Goal: Information Seeking & Learning: Learn about a topic

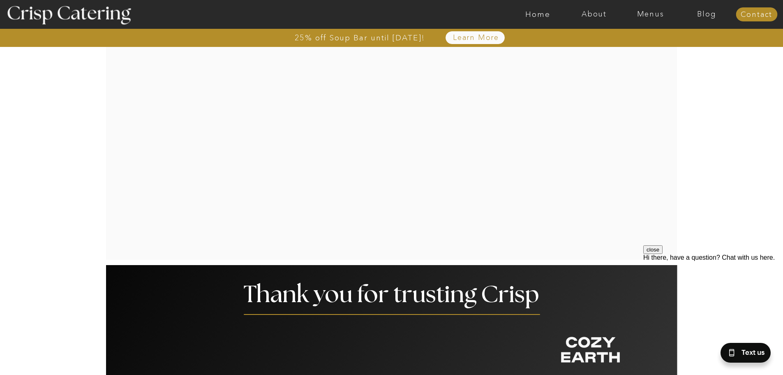
scroll to position [1480, 0]
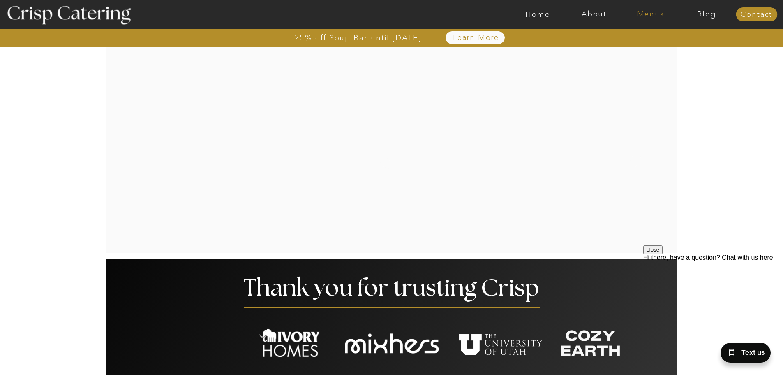
click at [653, 18] on nav "Menus" at bounding box center [650, 14] width 56 height 8
click at [636, 48] on nav "Winter (Sep-Feb)" at bounding box center [649, 48] width 67 height 8
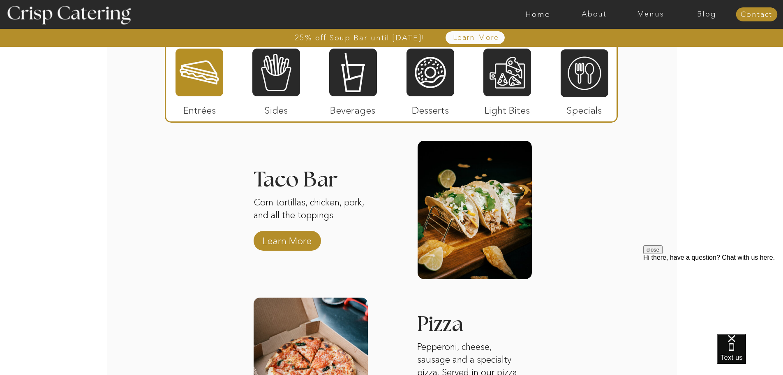
scroll to position [1157, 0]
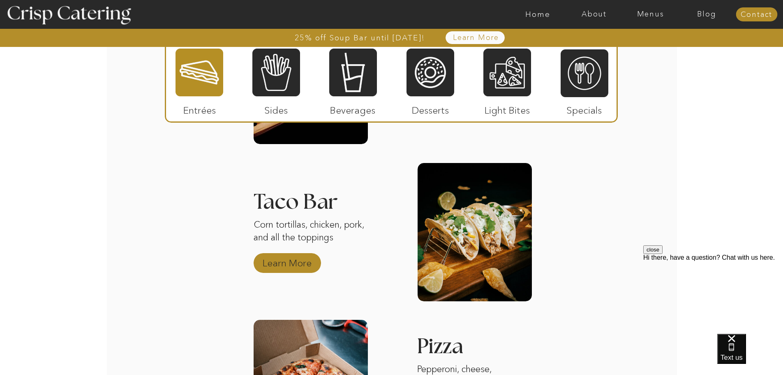
click at [281, 266] on p "Learn More" at bounding box center [287, 261] width 55 height 24
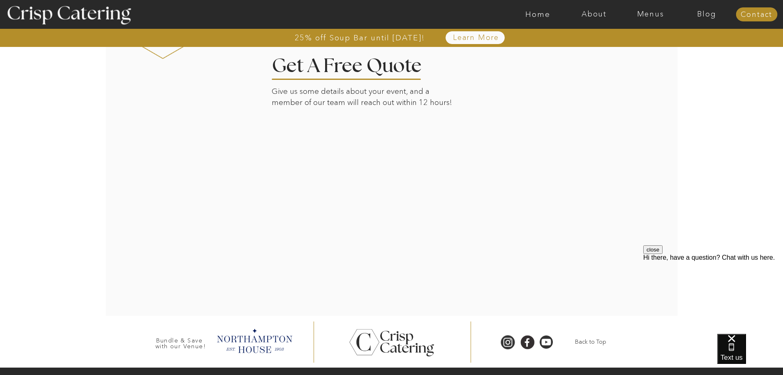
scroll to position [897, 0]
